Goal: Task Accomplishment & Management: Manage account settings

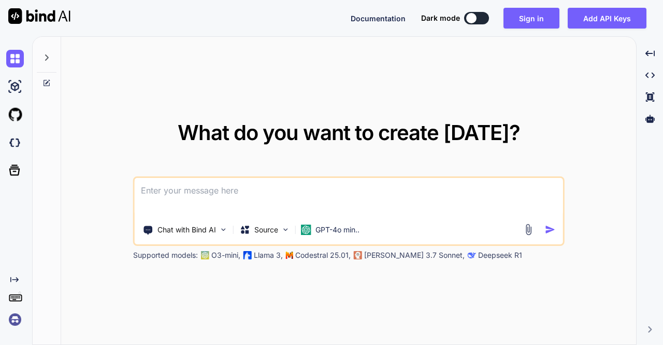
click at [17, 316] on img at bounding box center [15, 319] width 18 height 18
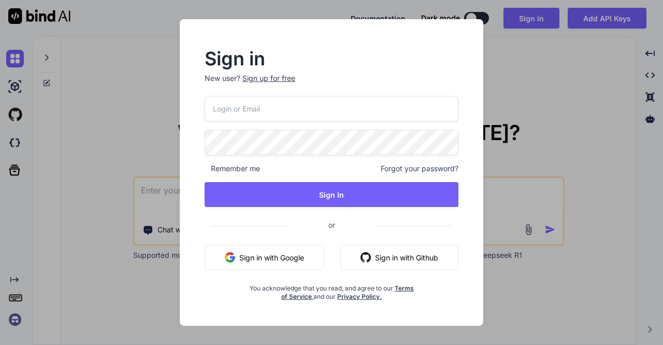
type input "appsumo_5@yopmail.com"
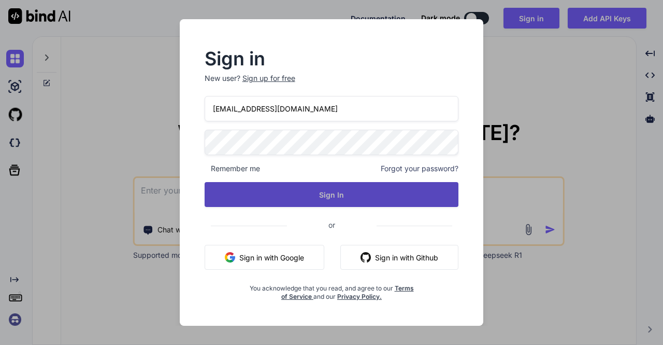
click at [313, 193] on button "Sign In" at bounding box center [332, 194] width 255 height 25
click at [314, 195] on button "Sign In" at bounding box center [332, 194] width 255 height 25
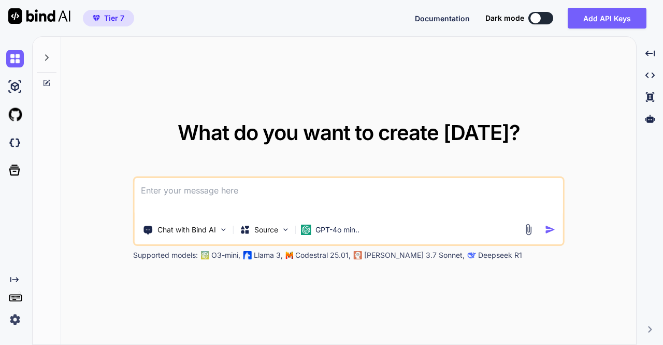
click at [16, 322] on img at bounding box center [15, 319] width 18 height 18
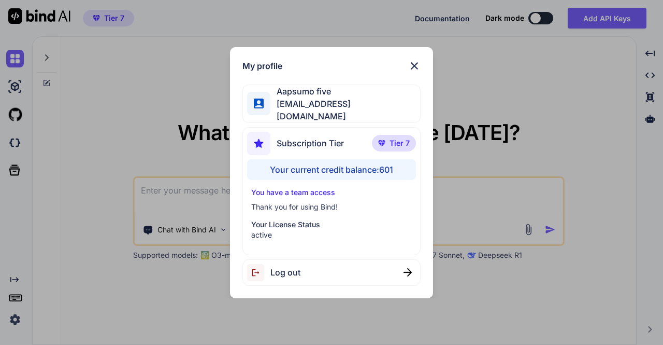
click at [17, 114] on div "My profile Aapsumo five appsumo_5@yopmail.com Subscription Tier Tier 7 Your cur…" at bounding box center [331, 172] width 663 height 345
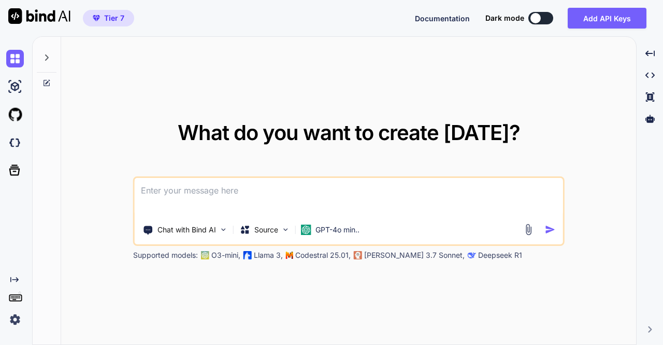
click at [17, 114] on img at bounding box center [15, 115] width 18 height 18
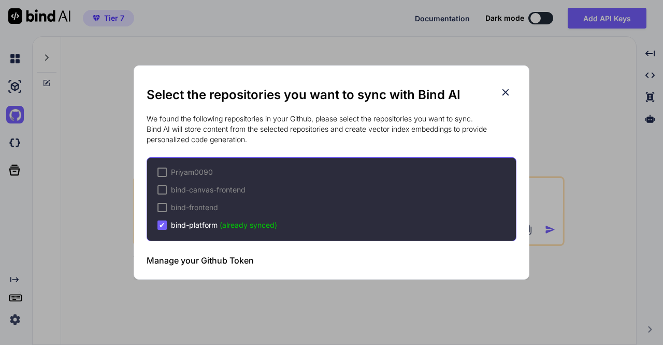
click at [65, 159] on div "Select the repositories you want to sync with Bind AI We found the following re…" at bounding box center [331, 172] width 663 height 345
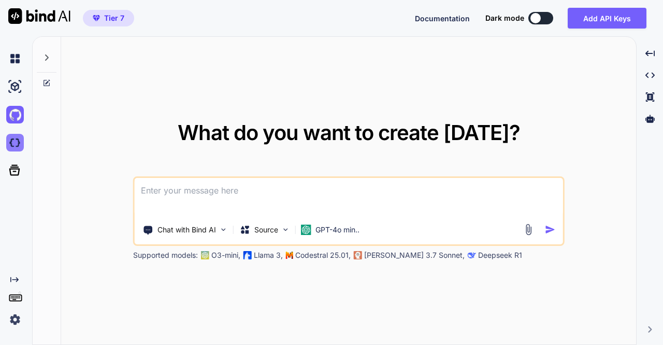
click at [17, 143] on img at bounding box center [15, 143] width 18 height 18
click at [13, 323] on img at bounding box center [15, 319] width 18 height 18
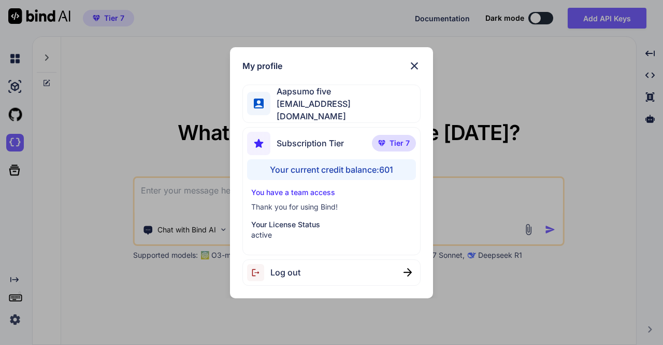
click at [316, 262] on div "Log out" at bounding box center [332, 272] width 178 height 26
click at [15, 315] on div "My profile Aapsumo five appsumo_5@yopmail.com Subscription Tier Tier 7 Your cur…" at bounding box center [331, 172] width 663 height 345
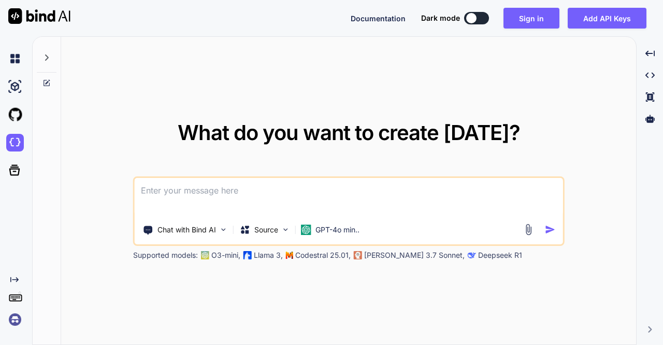
click at [15, 315] on img at bounding box center [15, 319] width 18 height 18
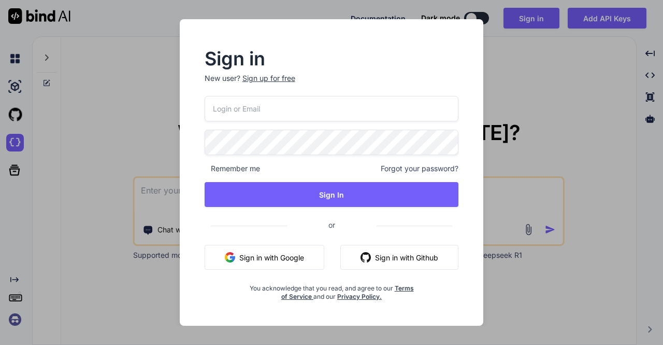
type input "appsumo_5@yopmail.com"
click at [264, 263] on button "Sign in with Google" at bounding box center [265, 257] width 120 height 25
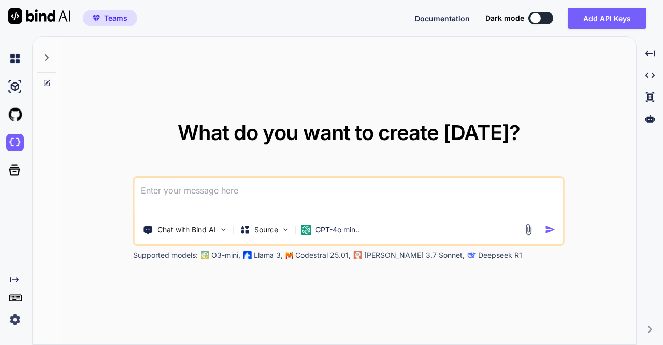
click at [16, 319] on img at bounding box center [15, 319] width 18 height 18
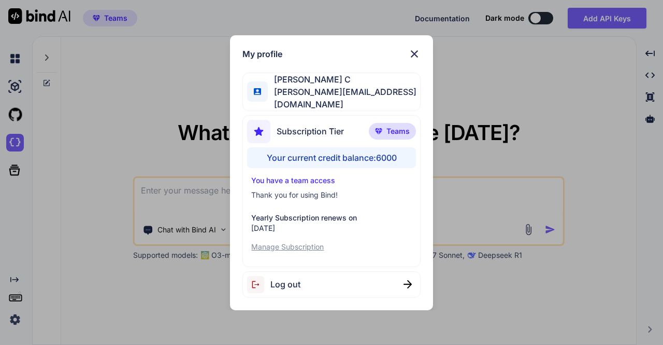
click at [142, 128] on div "My profile Saravanan C saravanan@witarist.com Subscription Tier Teams Your curr…" at bounding box center [331, 172] width 663 height 345
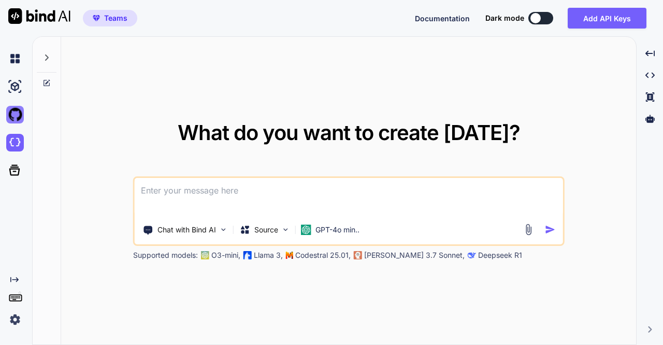
click at [12, 117] on img at bounding box center [15, 115] width 18 height 18
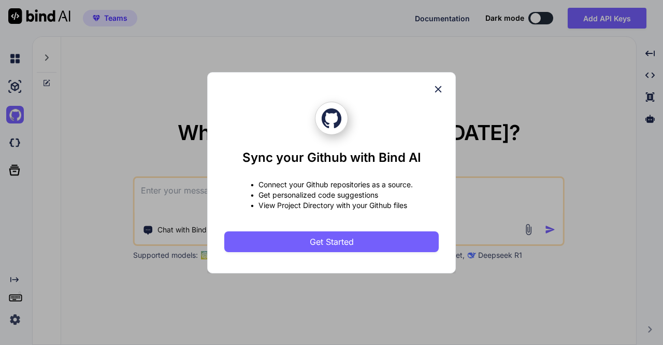
click at [70, 116] on div "Sync your Github with Bind AI • Connect your Github repositories as a source. •…" at bounding box center [331, 172] width 663 height 345
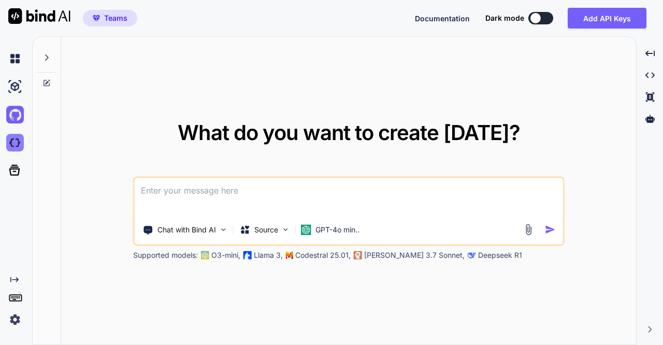
click at [7, 147] on img at bounding box center [15, 143] width 18 height 18
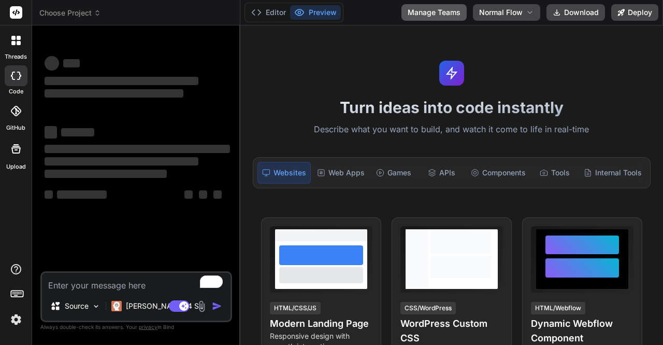
click at [449, 17] on button "Manage Teams" at bounding box center [434, 12] width 65 height 17
type textarea "x"
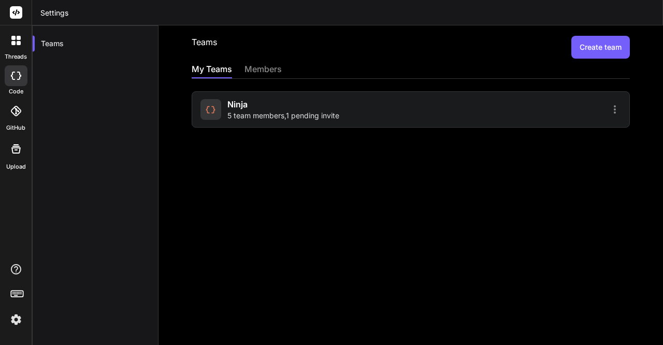
click at [272, 111] on span "5 team members , 1 pending invite" at bounding box center [284, 115] width 112 height 10
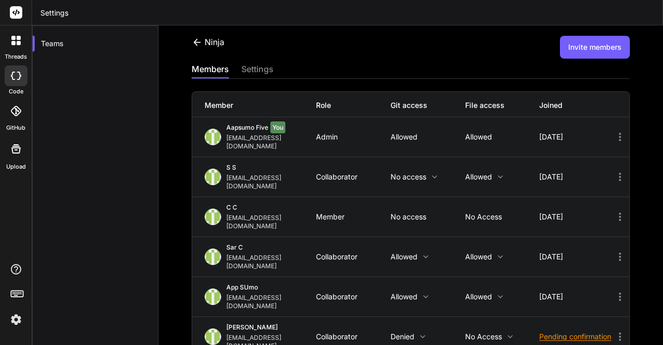
click at [416, 252] on p "Allowed" at bounding box center [428, 256] width 75 height 8
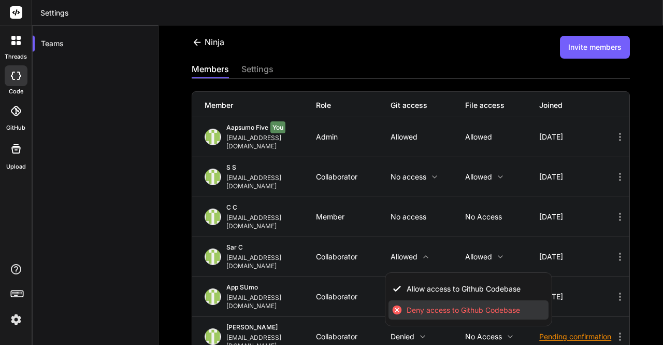
click at [435, 300] on li "Deny access to Github Codebase" at bounding box center [469, 309] width 160 height 19
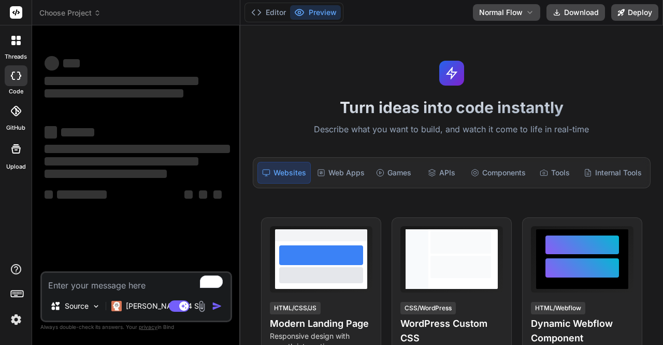
type textarea "x"
click at [443, 10] on button "Manage Teams" at bounding box center [434, 12] width 65 height 17
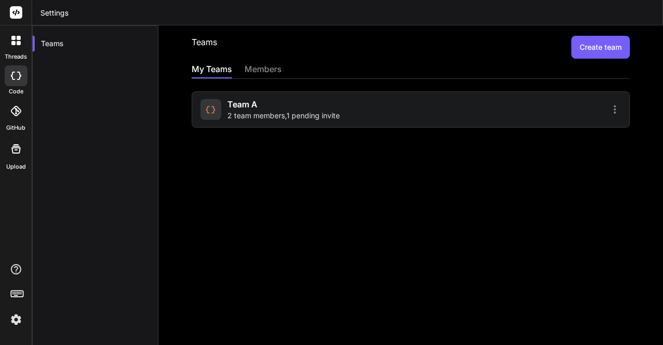
click at [263, 124] on div "team a 2 team members , 1 pending invite" at bounding box center [411, 109] width 439 height 36
click at [249, 112] on span "2 team members , 1 pending invite" at bounding box center [284, 115] width 112 height 10
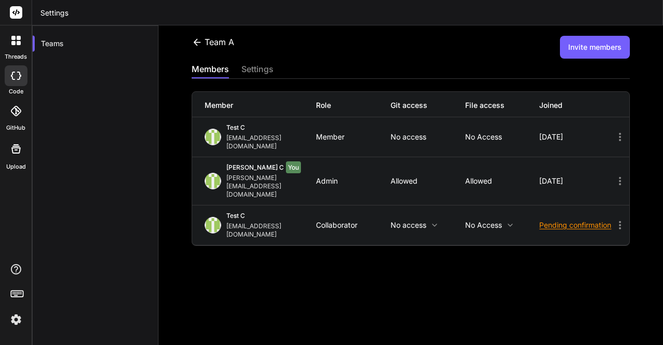
click at [614, 134] on icon at bounding box center [620, 137] width 12 height 12
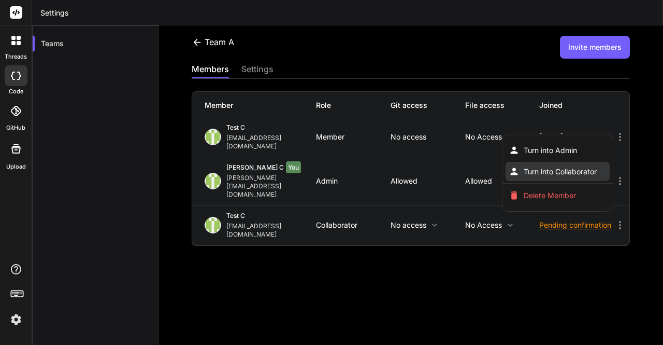
click at [555, 166] on span "Turn into Collaborator" at bounding box center [560, 171] width 73 height 10
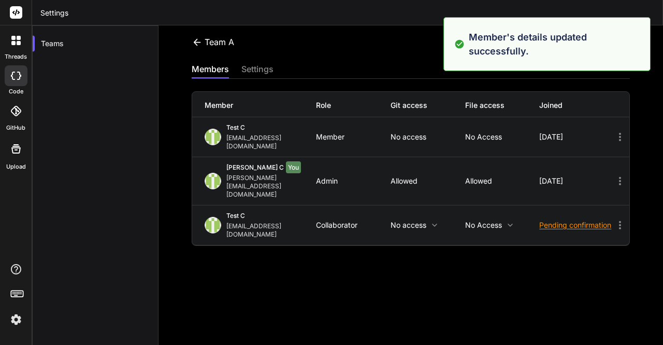
click at [549, 220] on div "Pending confirmation" at bounding box center [577, 225] width 75 height 10
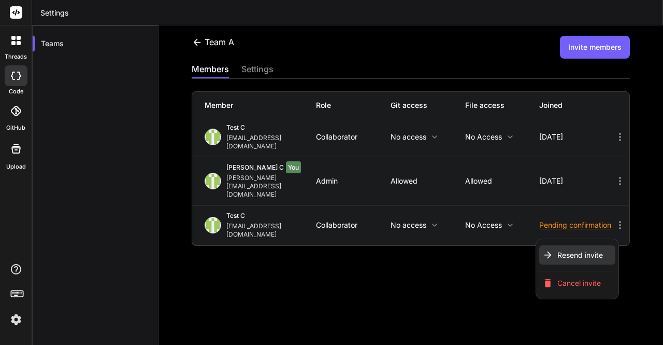
click at [559, 250] on span "Resend invite" at bounding box center [581, 255] width 46 height 10
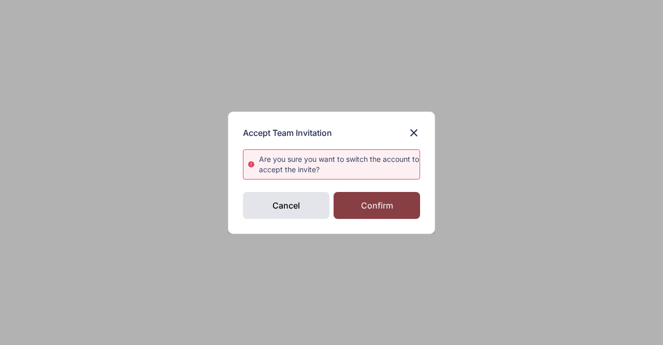
click at [365, 210] on div "Confirm" at bounding box center [377, 205] width 87 height 27
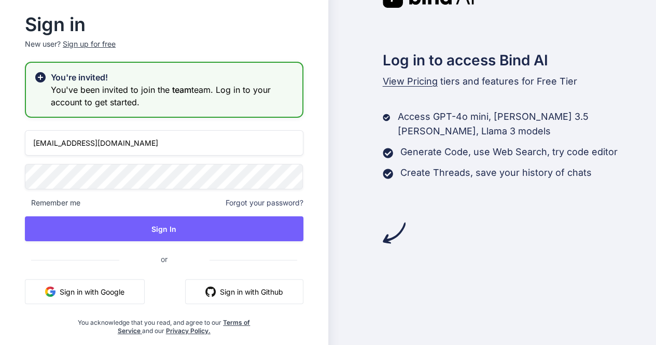
drag, startPoint x: 143, startPoint y: 147, endPoint x: 97, endPoint y: 146, distance: 45.1
click at [97, 146] on input "appsumo_5@yopmail.com" at bounding box center [164, 142] width 278 height 25
type input "[EMAIL_ADDRESS][DOMAIN_NAME]"
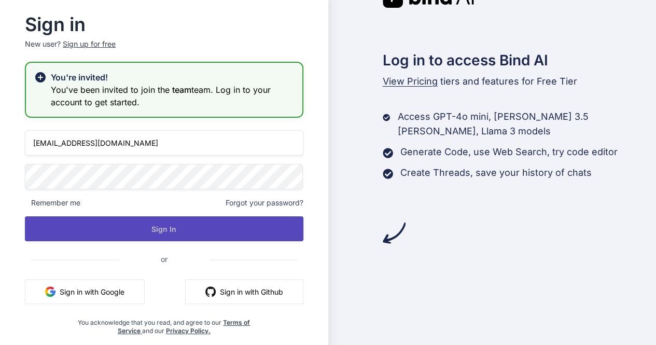
click at [205, 234] on button "Sign In" at bounding box center [164, 228] width 278 height 25
click at [133, 224] on button "Sign In" at bounding box center [164, 228] width 278 height 25
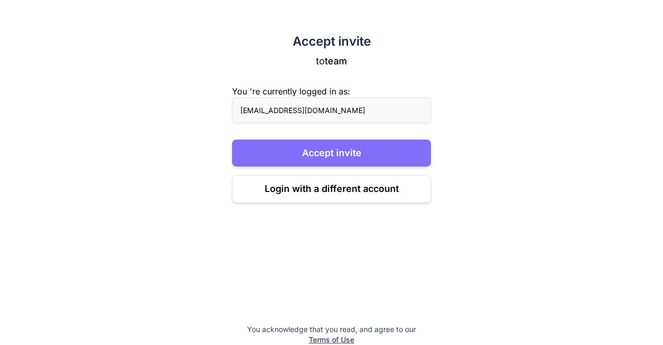
click at [331, 162] on button "Accept invite" at bounding box center [331, 152] width 199 height 27
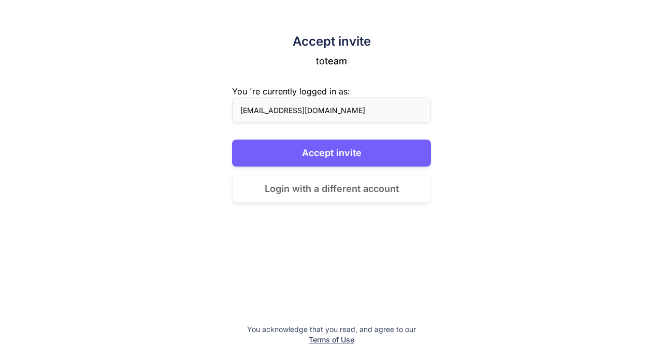
click at [336, 195] on button "Login with a different account" at bounding box center [331, 189] width 199 height 28
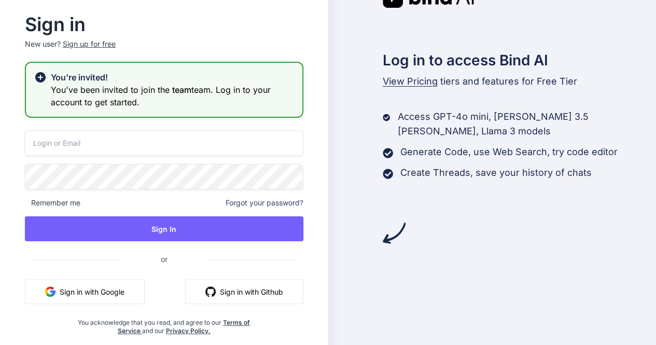
type input "[EMAIL_ADDRESS][DOMAIN_NAME]"
click at [104, 287] on button "Sign in with Google" at bounding box center [85, 291] width 120 height 25
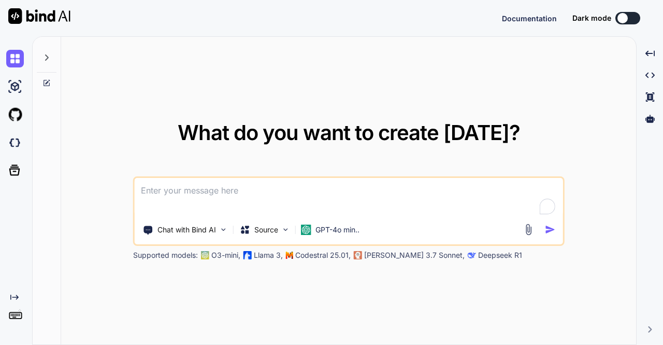
type textarea "x"
click at [15, 140] on img at bounding box center [15, 143] width 18 height 18
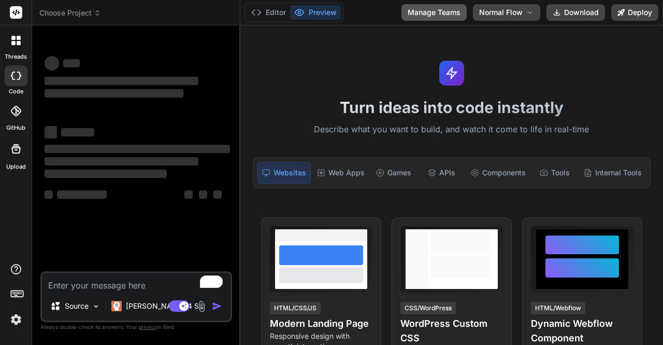
type textarea "x"
click at [443, 16] on button "Manage Teams" at bounding box center [434, 12] width 65 height 17
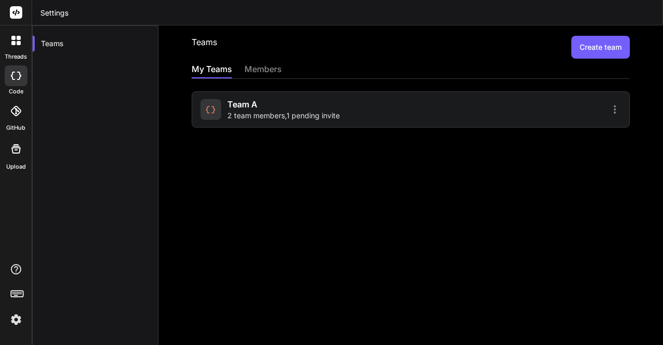
click at [273, 121] on div "team a 2 team members , 1 pending invite" at bounding box center [411, 109] width 439 height 36
click at [263, 117] on span "2 team members , 1 pending invite" at bounding box center [284, 115] width 112 height 10
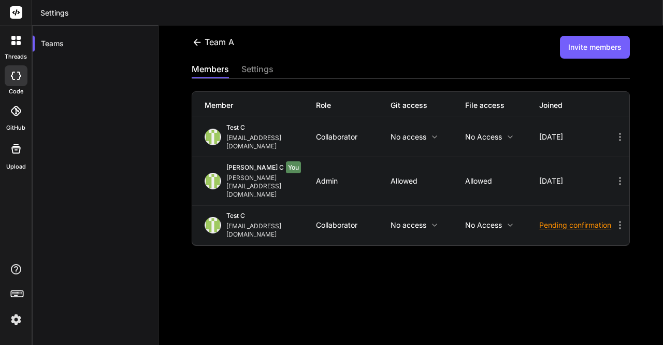
click at [608, 48] on button "Invite members" at bounding box center [595, 47] width 70 height 23
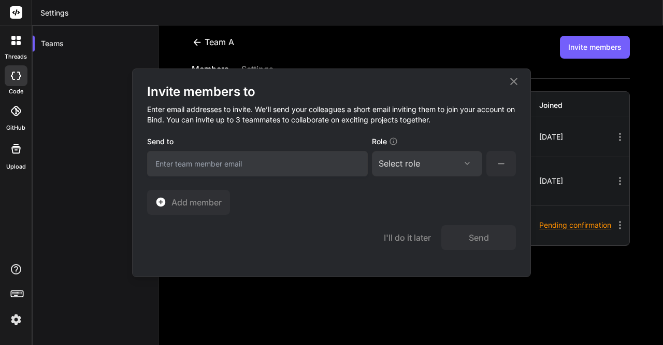
click at [247, 165] on input "email" at bounding box center [257, 163] width 221 height 25
type input "[EMAIL_ADDRESS][DOMAIN_NAME]"
click at [439, 167] on div "Select role" at bounding box center [427, 163] width 97 height 12
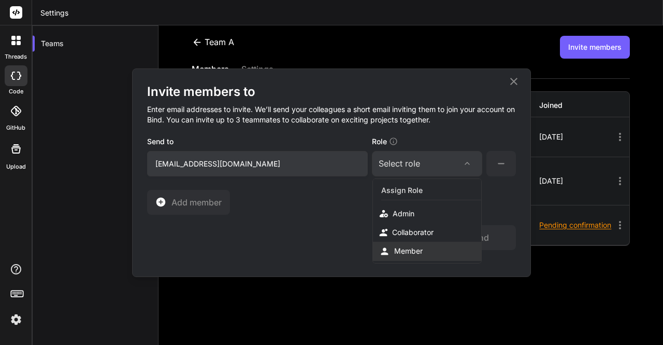
click at [412, 249] on div "Member" at bounding box center [408, 251] width 29 height 10
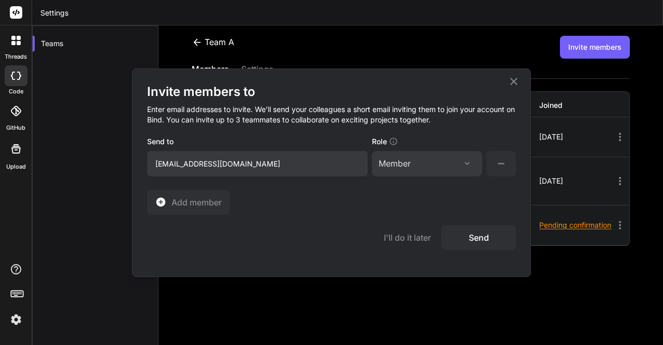
click at [474, 240] on button "Send" at bounding box center [479, 237] width 75 height 25
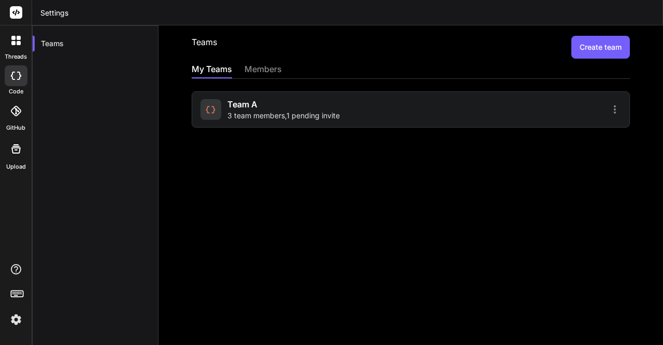
click at [305, 112] on span "3 team members , 1 pending invite" at bounding box center [284, 115] width 112 height 10
